Goal: Information Seeking & Learning: Check status

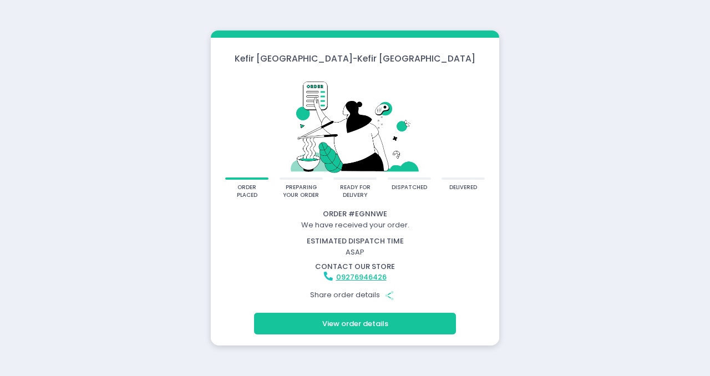
click at [376, 322] on button "View order details" at bounding box center [355, 323] width 202 height 21
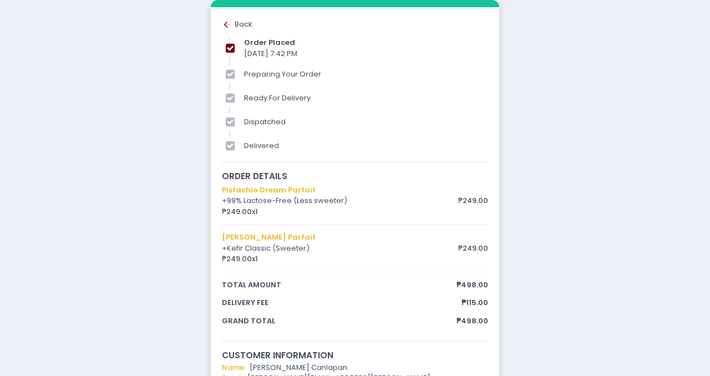
click at [240, 26] on div "Back to home Created with Sketch. Back" at bounding box center [355, 24] width 266 height 11
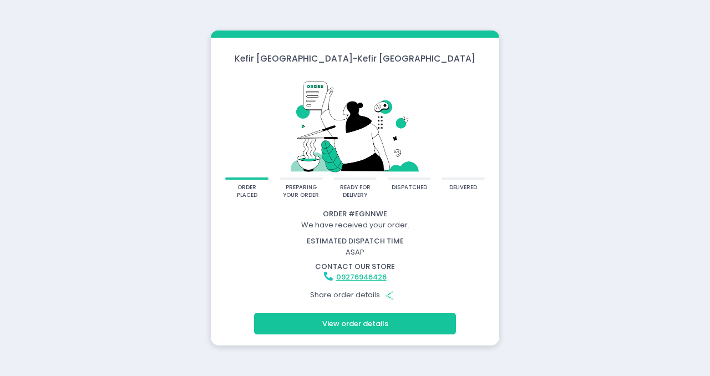
click at [371, 324] on button "View order details" at bounding box center [355, 323] width 202 height 21
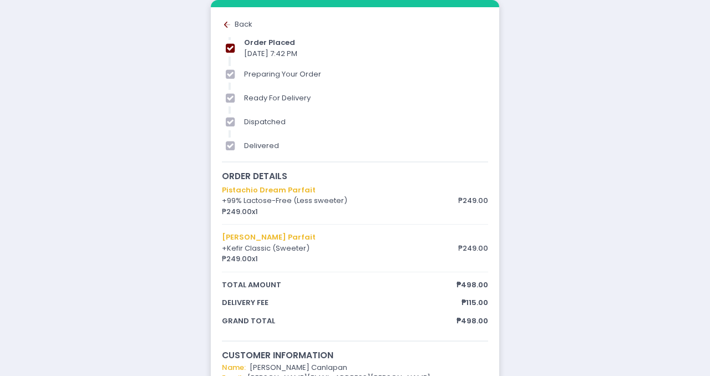
click at [245, 24] on div "Back to home Created with Sketch. Back" at bounding box center [355, 24] width 266 height 11
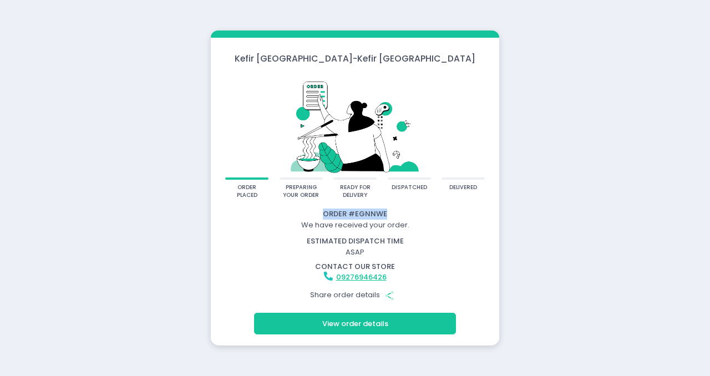
drag, startPoint x: 395, startPoint y: 218, endPoint x: 320, endPoint y: 217, distance: 74.9
click at [320, 217] on div "Order # EGNNWE" at bounding box center [355, 214] width 285 height 11
copy div "Order # EGNNWE"
